Goal: Information Seeking & Learning: Understand process/instructions

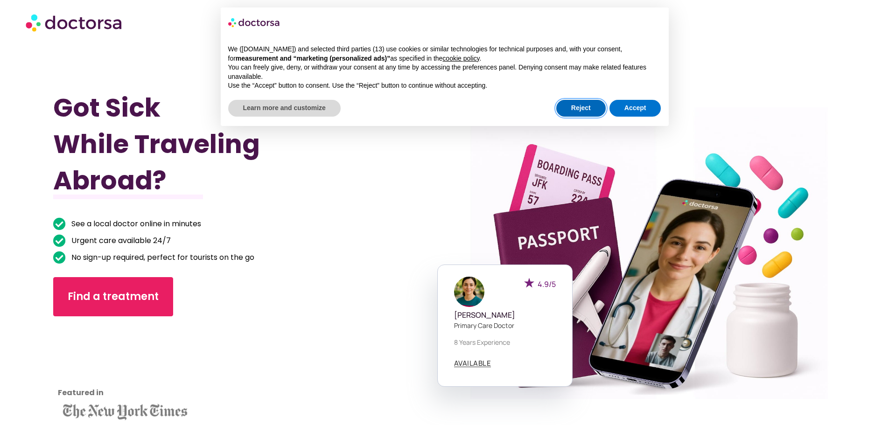
click at [595, 114] on button "Reject" at bounding box center [580, 108] width 49 height 17
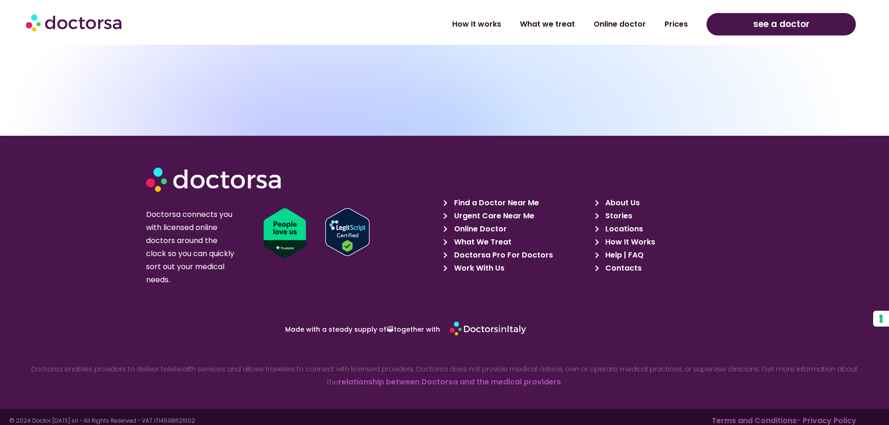
scroll to position [3328, 0]
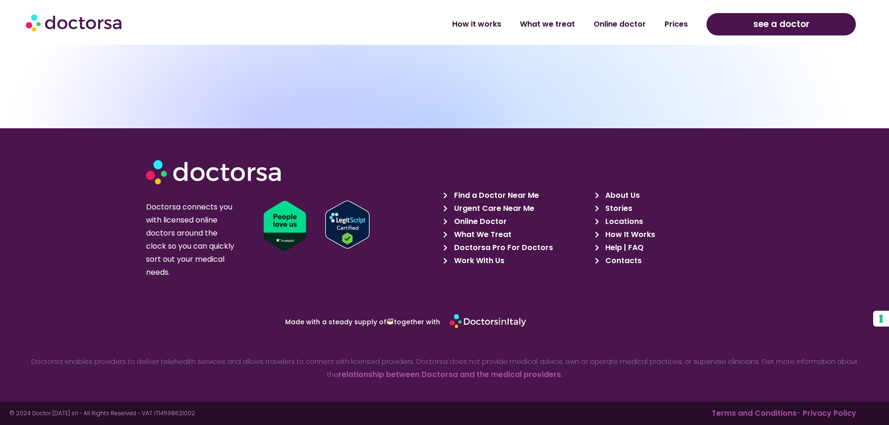
click at [630, 261] on span "Contacts" at bounding box center [622, 260] width 39 height 13
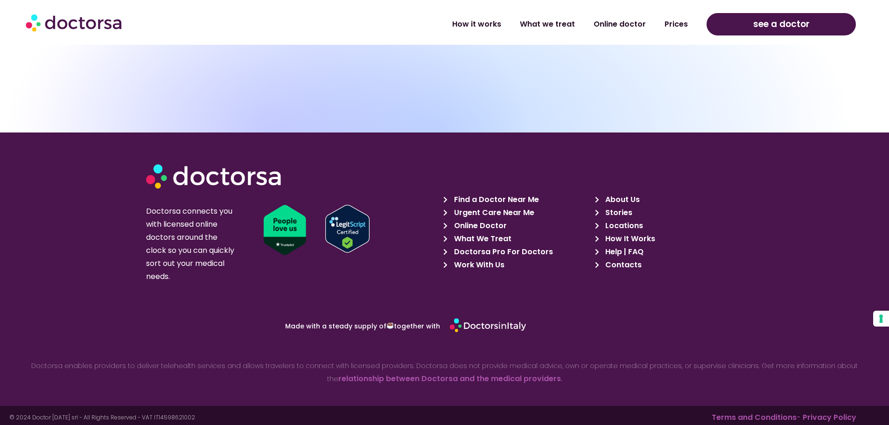
click at [618, 249] on span "Help | FAQ" at bounding box center [623, 251] width 41 height 13
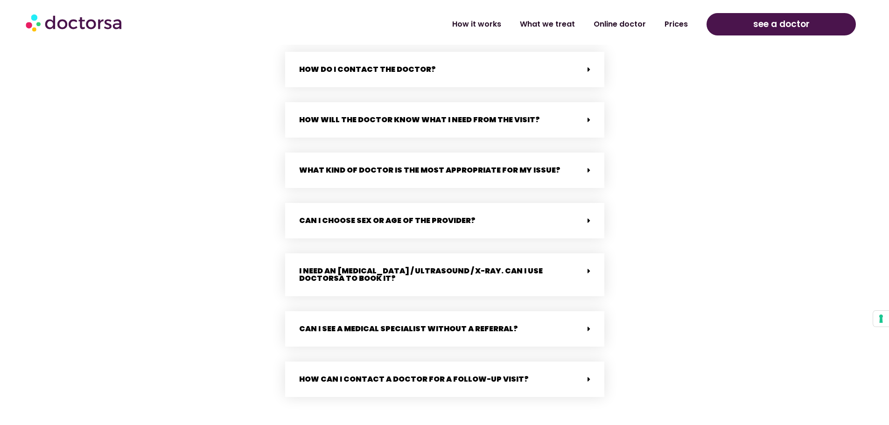
scroll to position [1866, 0]
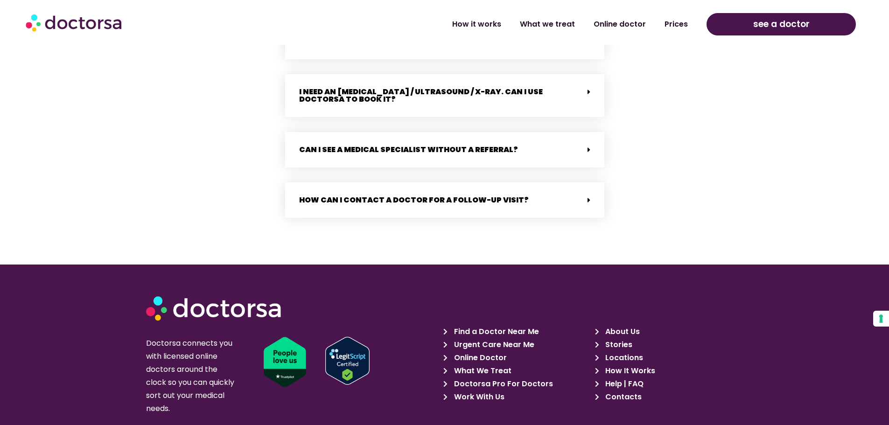
click at [584, 196] on span at bounding box center [586, 200] width 7 height 8
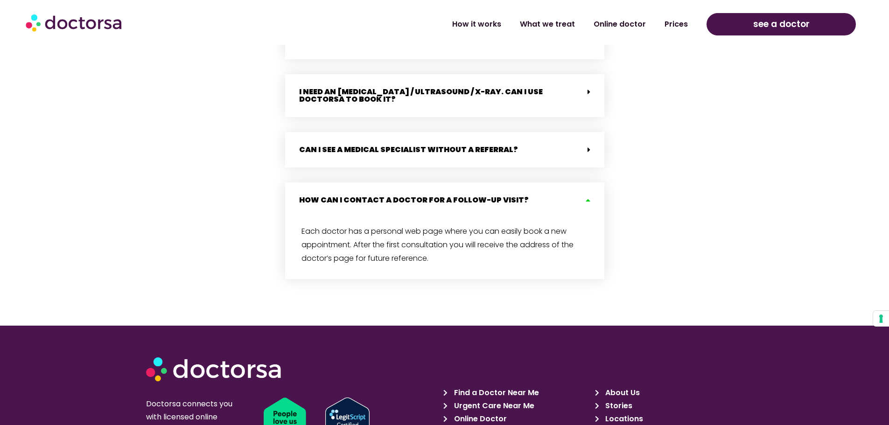
click at [587, 196] on icon at bounding box center [586, 199] width 7 height 7
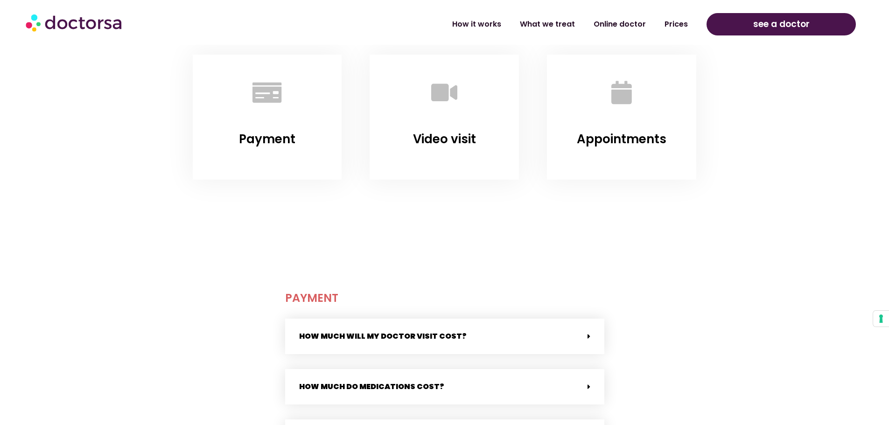
scroll to position [0, 0]
